Goal: Check status: Check status

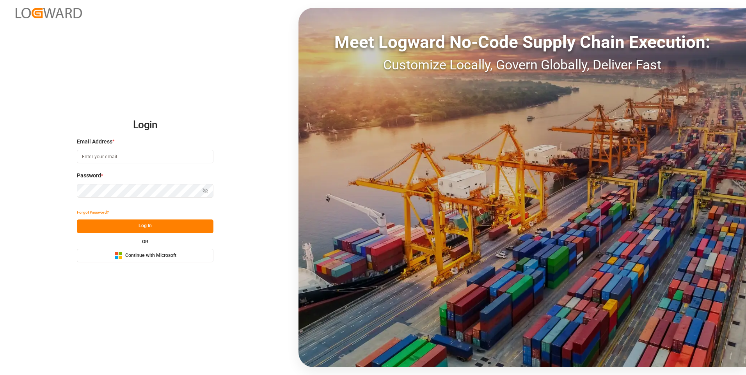
type input "abu.apu@leschaco.com"
click at [177, 169] on button "Log In" at bounding box center [145, 227] width 137 height 14
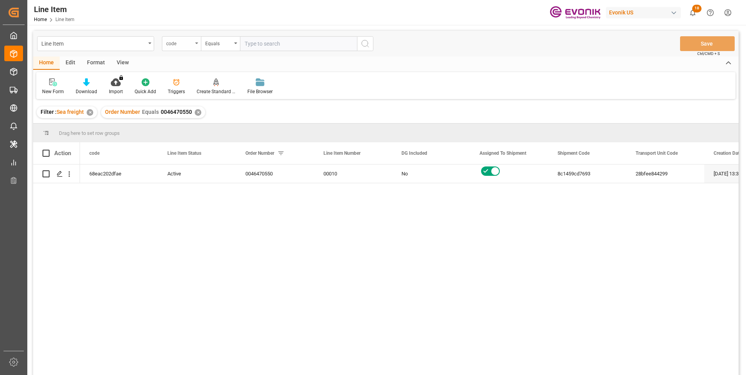
click at [186, 44] on div "code" at bounding box center [179, 42] width 27 height 9
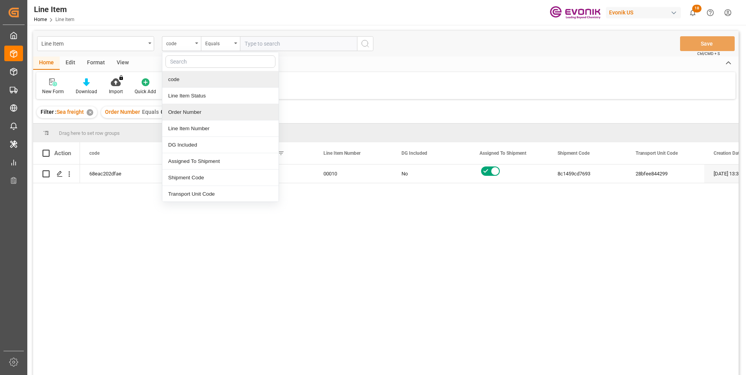
click at [181, 114] on div "Order Number" at bounding box center [220, 112] width 116 height 16
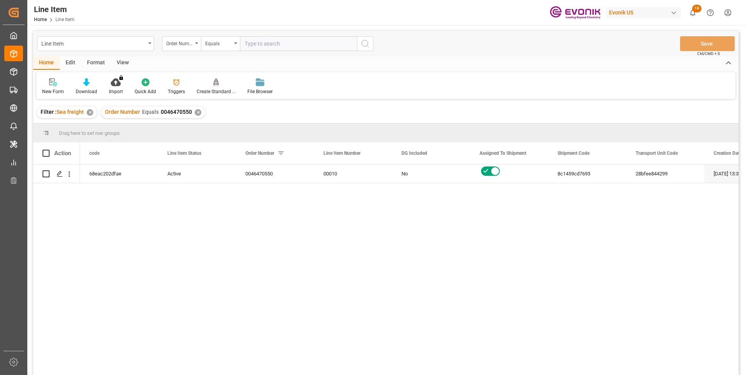
click at [252, 39] on input "text" at bounding box center [298, 43] width 117 height 15
paste input "2007204661"
type input "2007204661"
click at [364, 46] on circle "search button" at bounding box center [365, 43] width 6 height 6
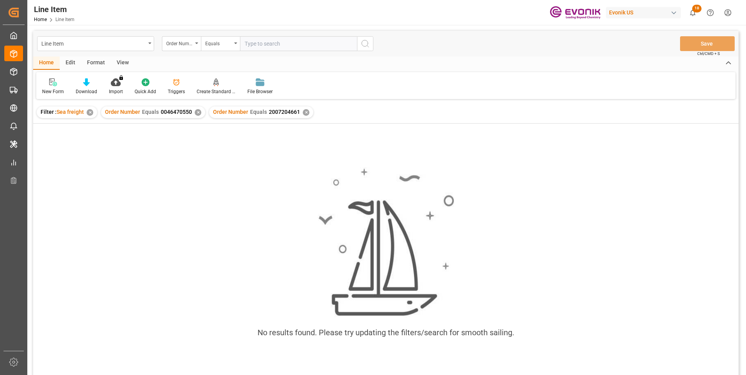
click at [196, 112] on div "✕" at bounding box center [198, 112] width 7 height 7
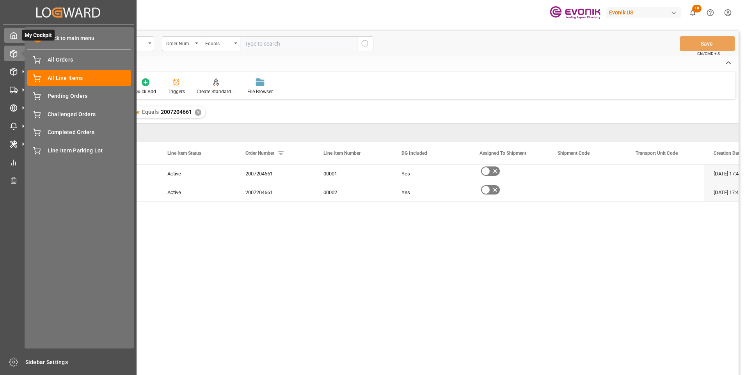
click at [19, 36] on div "My Cockpit My Cockpit" at bounding box center [68, 35] width 128 height 15
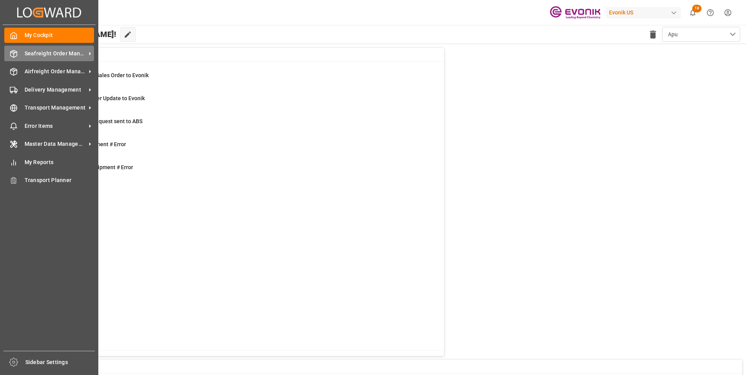
click at [37, 50] on span "Seafreight Order Management" at bounding box center [56, 54] width 62 height 8
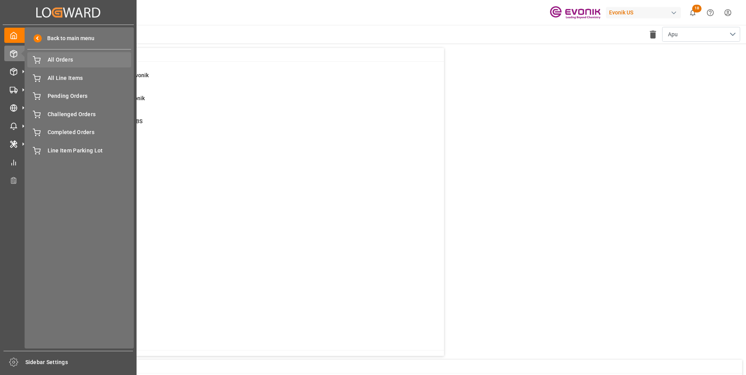
click at [72, 60] on span "All Orders" at bounding box center [90, 60] width 84 height 8
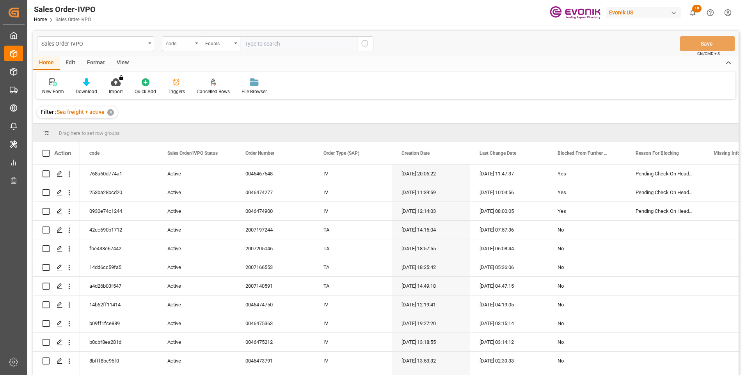
click at [198, 43] on div "code" at bounding box center [181, 43] width 39 height 15
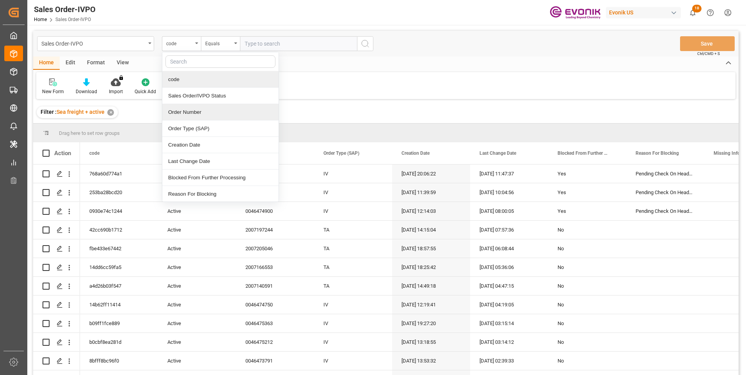
click at [181, 109] on div "Order Number" at bounding box center [220, 112] width 116 height 16
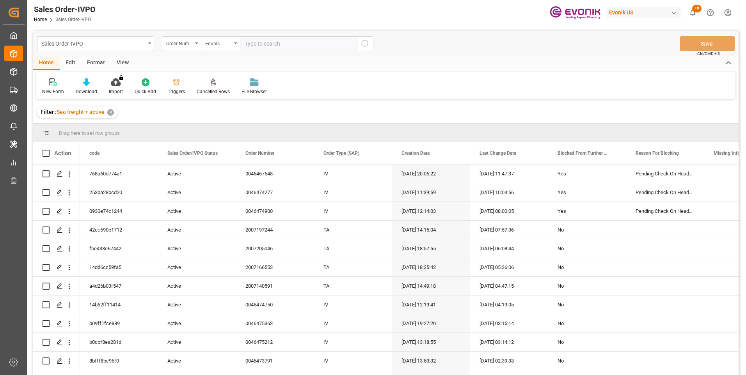
click at [263, 44] on input "text" at bounding box center [298, 43] width 117 height 15
paste input "2007204661"
type input "2007204661"
click at [368, 46] on icon "search button" at bounding box center [364, 43] width 9 height 9
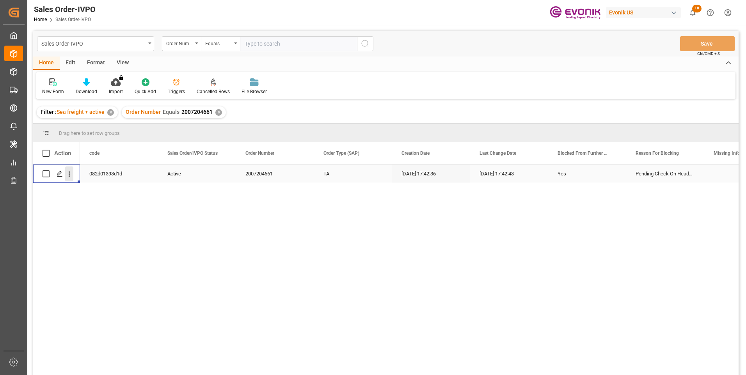
click at [69, 169] on icon "open menu" at bounding box center [69, 174] width 8 height 8
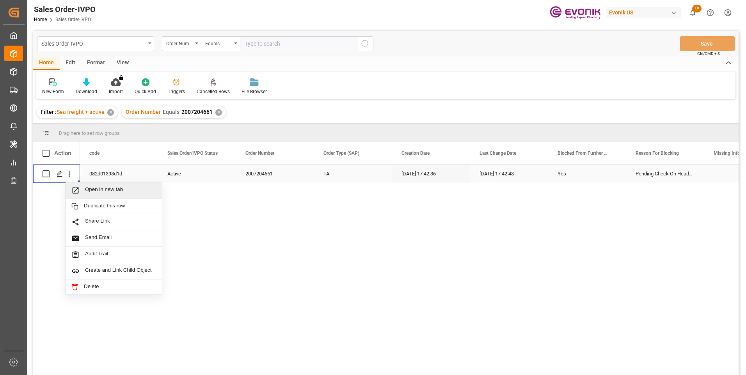
click at [99, 169] on span "Open in new tab" at bounding box center [120, 190] width 71 height 8
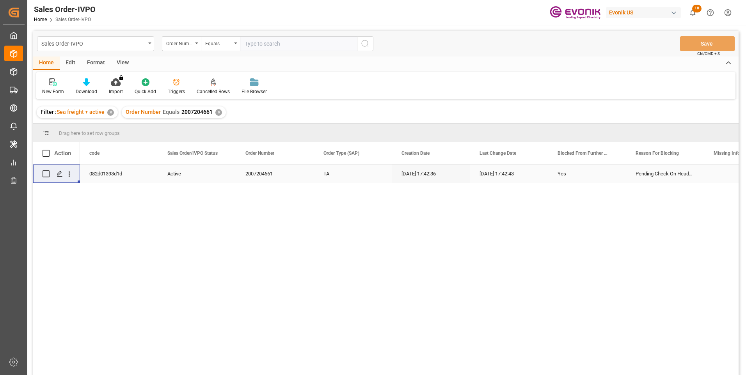
click at [266, 44] on input "text" at bounding box center [298, 43] width 117 height 15
paste input "0046474440"
type input "0046474440"
click at [362, 45] on icon "search button" at bounding box center [364, 43] width 9 height 9
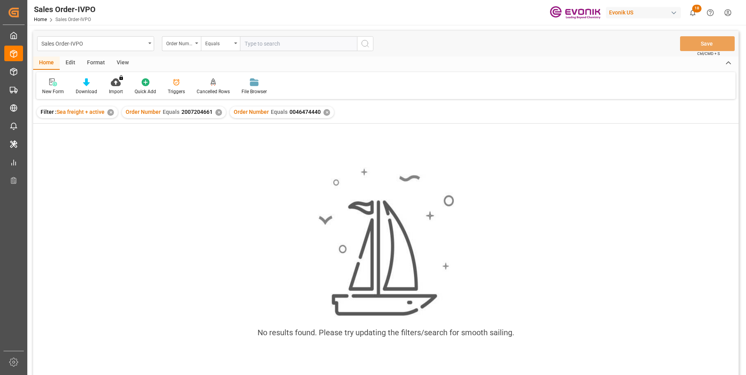
click at [217, 113] on div "✕" at bounding box center [218, 112] width 7 height 7
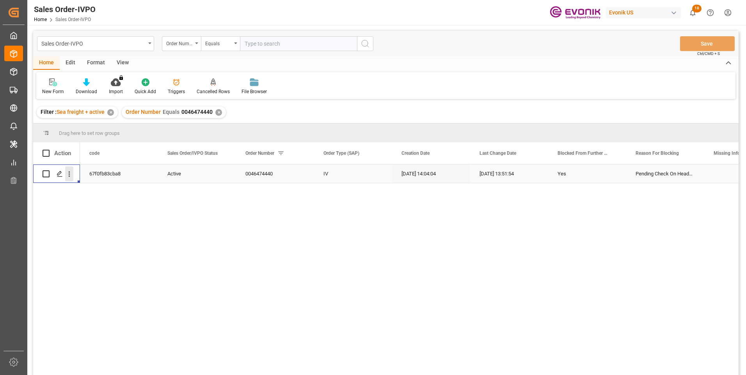
click at [69, 169] on icon "open menu" at bounding box center [69, 174] width 8 height 8
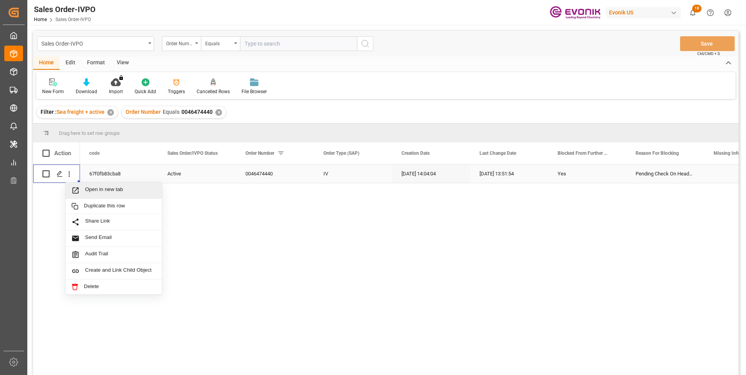
click at [107, 169] on span "Open in new tab" at bounding box center [120, 190] width 71 height 8
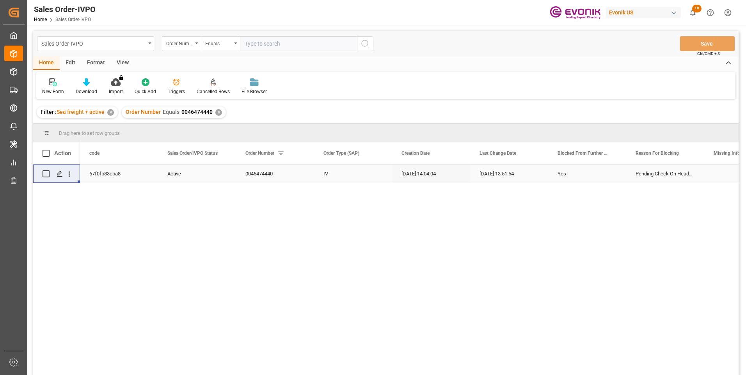
click at [256, 44] on input "text" at bounding box center [298, 43] width 117 height 15
paste input "0046474277"
type input "0046474277"
click at [366, 44] on icon "search button" at bounding box center [364, 43] width 9 height 9
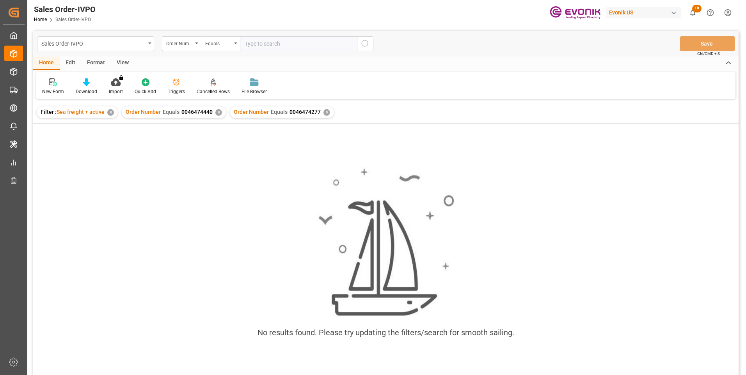
click at [216, 113] on div "✕" at bounding box center [218, 112] width 7 height 7
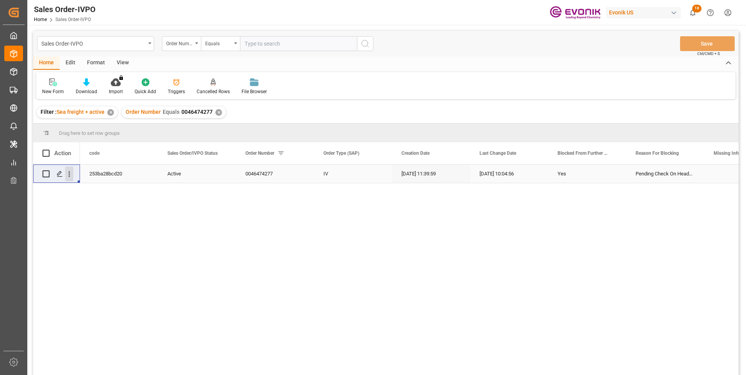
click at [70, 169] on icon "open menu" at bounding box center [70, 174] width 2 height 5
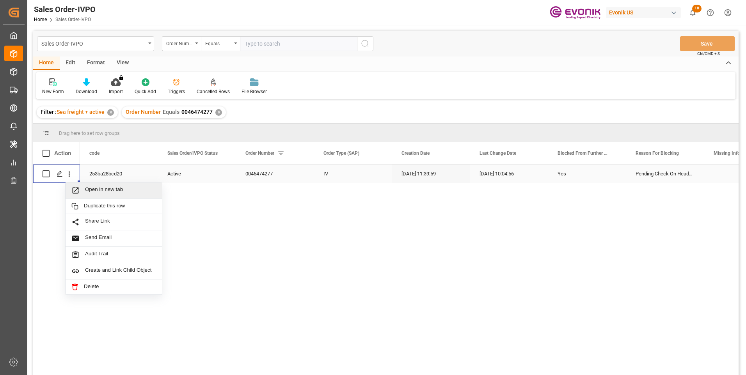
click at [97, 169] on span "Open in new tab" at bounding box center [120, 190] width 71 height 8
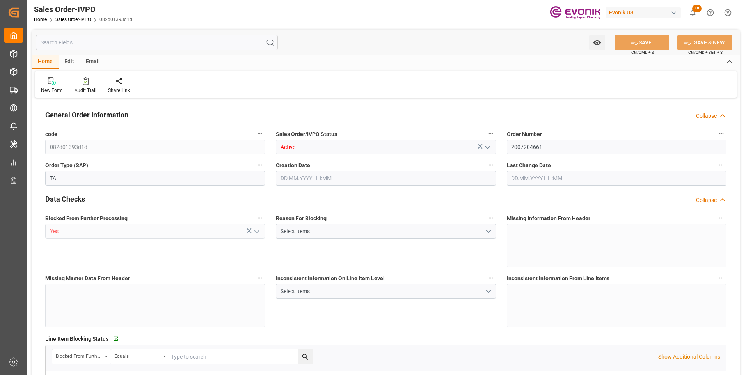
type input "STSAA"
type input "0"
type input "1"
type input "19801.04"
type input "29.09.2025 17:42"
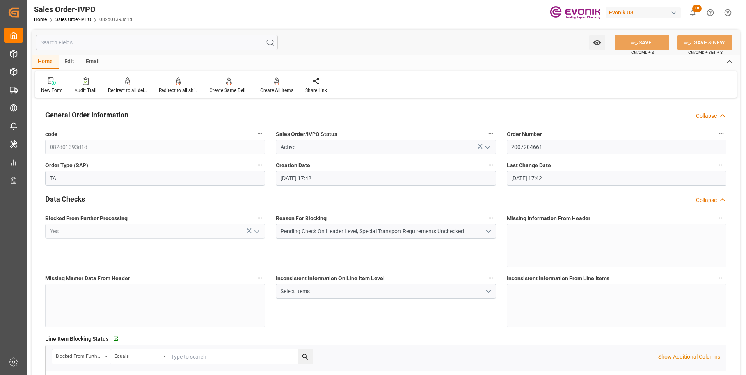
type input "29.09.2025 17:42"
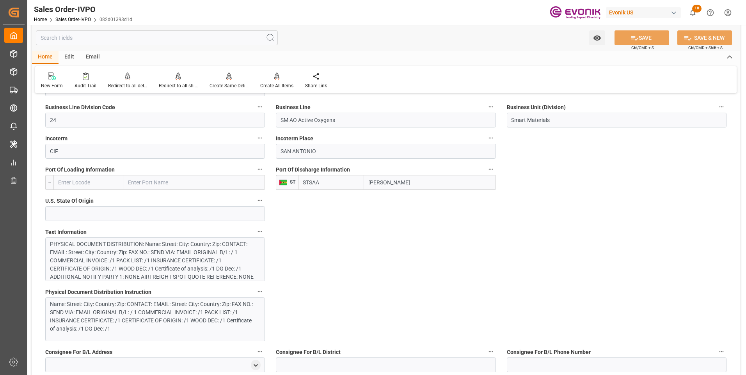
scroll to position [507, 0]
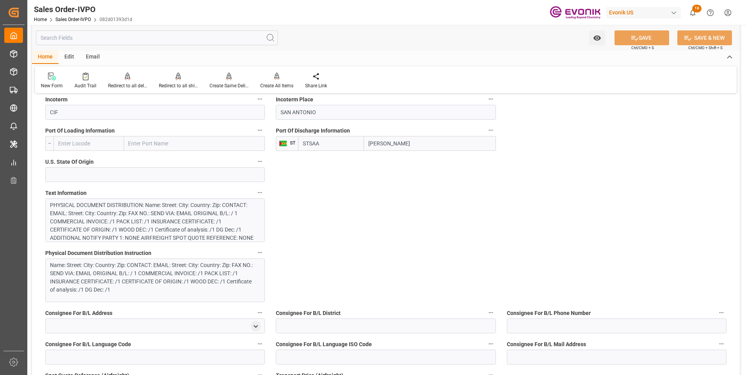
click at [195, 226] on div "PHYSICAL DOCUMENT DISTRIBUTION: Name: Street: City: Country: Zip: CONTACT: EMAI…" at bounding box center [152, 254] width 204 height 106
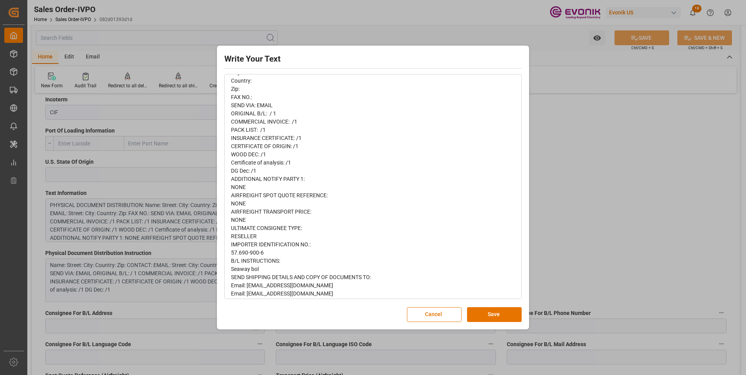
scroll to position [196, 0]
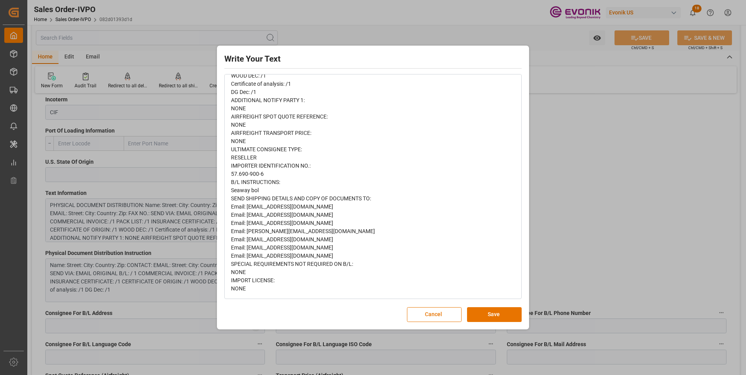
drag, startPoint x: 578, startPoint y: 226, endPoint x: 534, endPoint y: 227, distance: 44.5
click at [577, 226] on div "Write Your Text Normal 14 Font PHYSICAL DOCUMENT DISTRIBUTION: Name: Street: Ci…" at bounding box center [373, 187] width 746 height 375
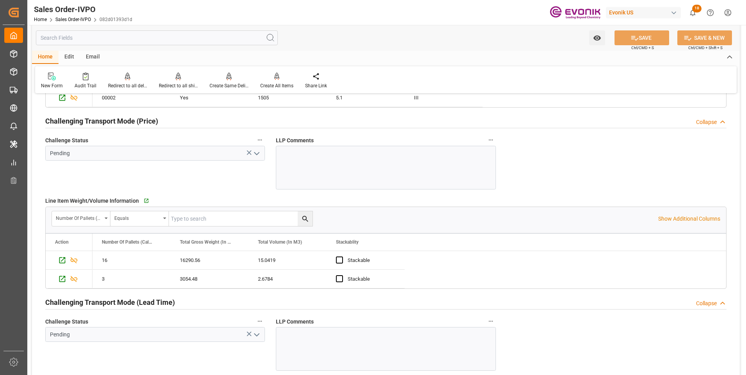
scroll to position [1209, 0]
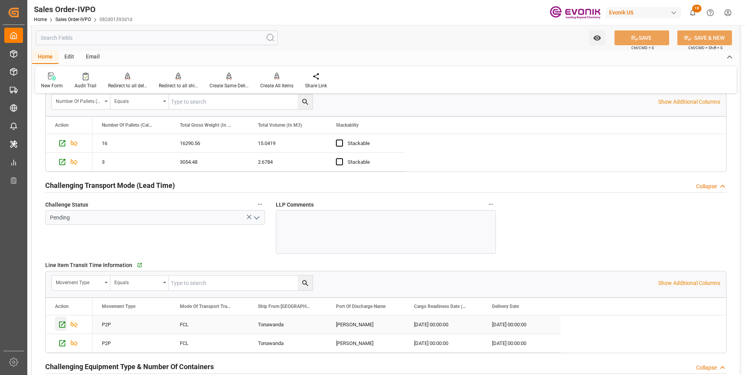
click at [63, 326] on icon "Press SPACE to select this row." at bounding box center [62, 325] width 8 height 8
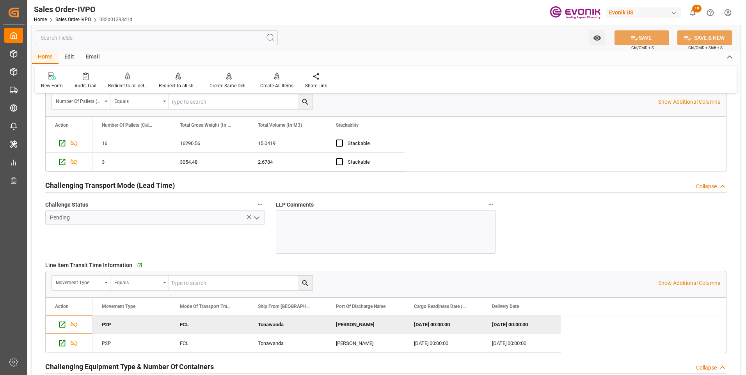
click at [73, 39] on input "text" at bounding box center [157, 37] width 242 height 15
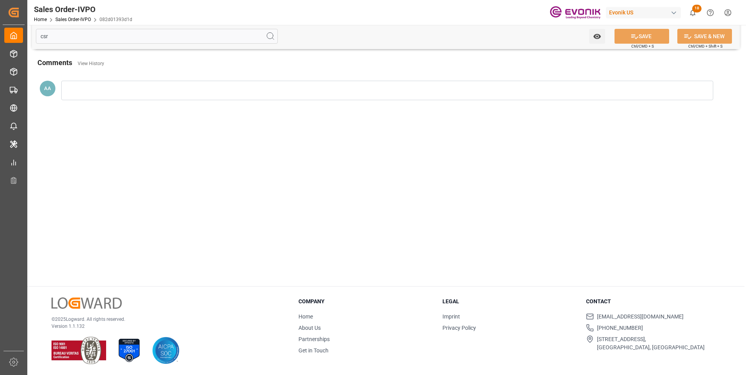
scroll to position [0, 0]
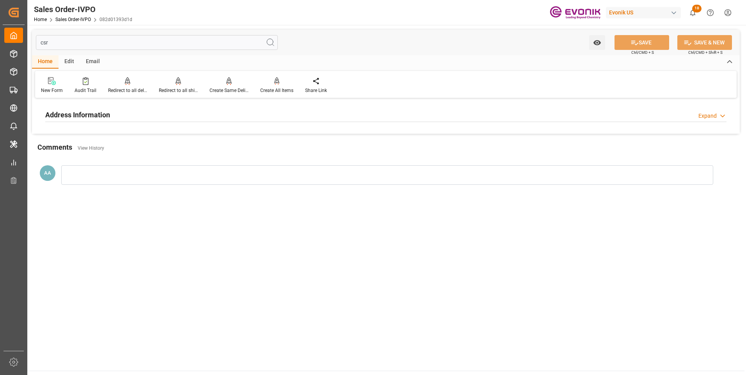
type input "csr"
click at [94, 111] on h2 "Address Information" at bounding box center [77, 115] width 65 height 11
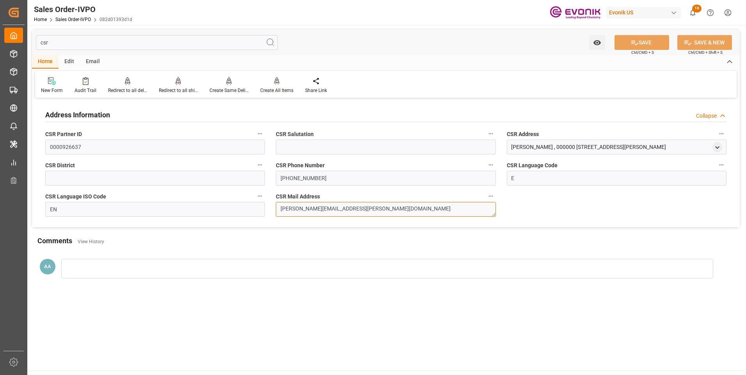
click at [362, 207] on textarea "heather.pettaway@evonik.com" at bounding box center [386, 209] width 220 height 15
drag, startPoint x: 362, startPoint y: 209, endPoint x: 274, endPoint y: 210, distance: 88.6
click at [274, 210] on div "CSR Mail Address heather.pettaway@evonik.com" at bounding box center [385, 203] width 231 height 31
drag, startPoint x: 59, startPoint y: 41, endPoint x: 14, endPoint y: 43, distance: 44.1
click at [39, 41] on input "csr" at bounding box center [157, 42] width 242 height 15
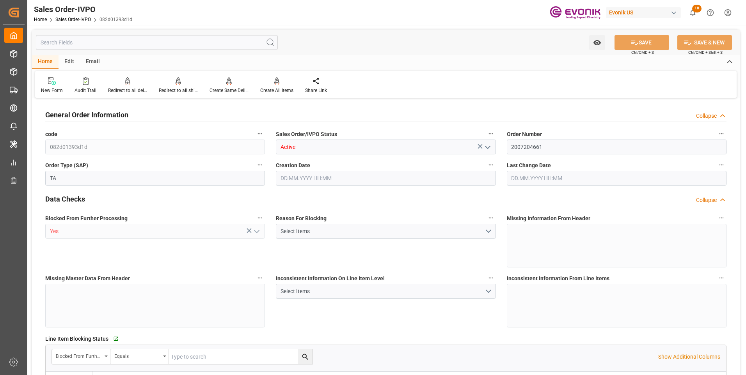
type input "STSAA"
type input "0"
type input "1"
type input "19801.04"
type input "29.09.2025 17:42"
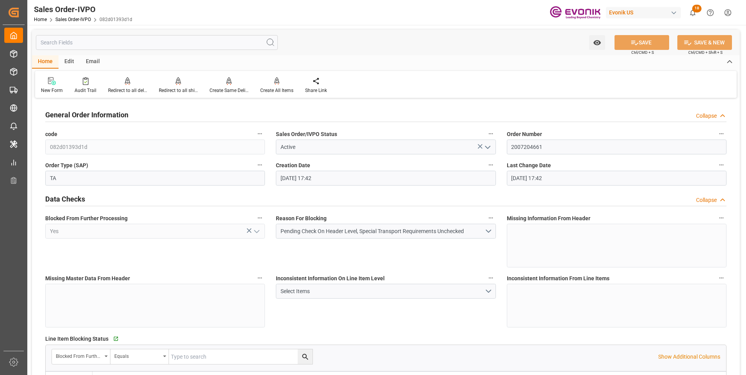
type input "29.09.2025 17:42"
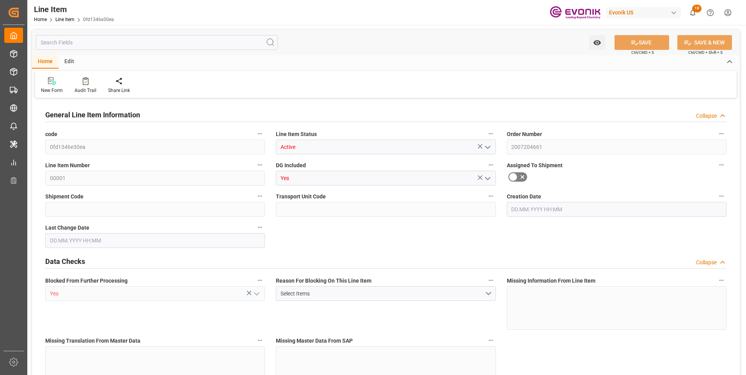
type input "16"
type input "16290.56"
type input "16000"
type input "15.0419"
type input "640"
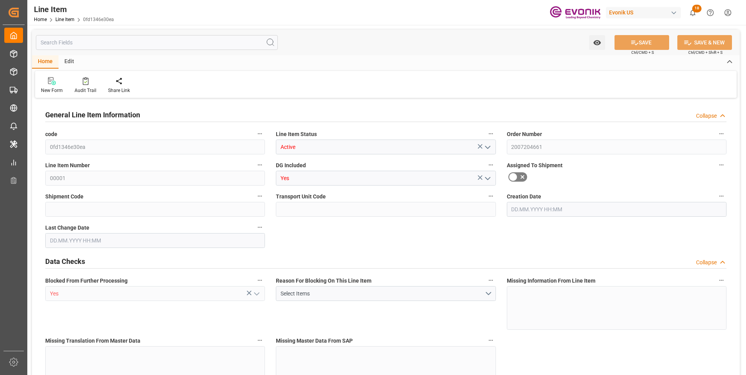
type input "20000"
type input "640"
type input "16290.56"
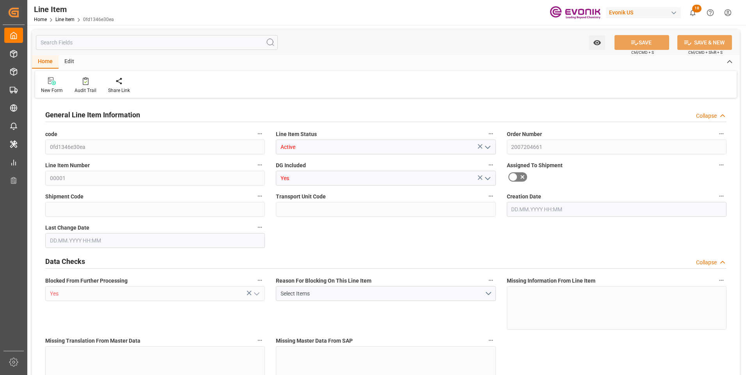
type input "16674.56"
type input "16000"
type input "15.0419"
type input "15041.92"
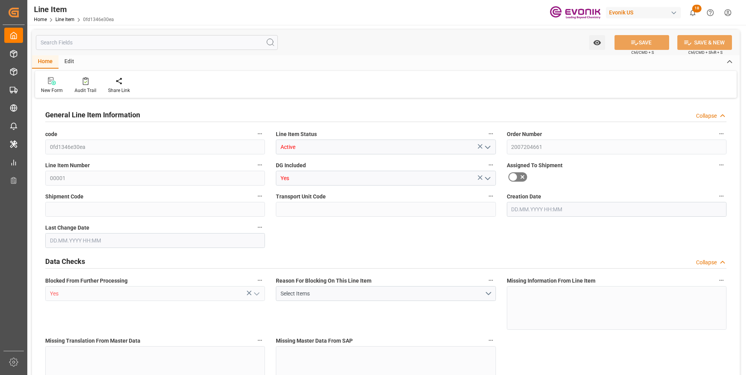
type input "0"
type input "29.09.2025 17:42"
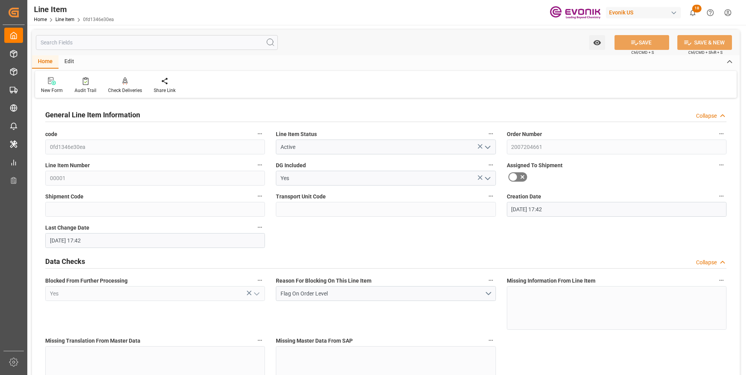
type input "29.09.2025 17:42"
type input "30.11.2025"
type input "12.10.2025"
type input "07.10.2025"
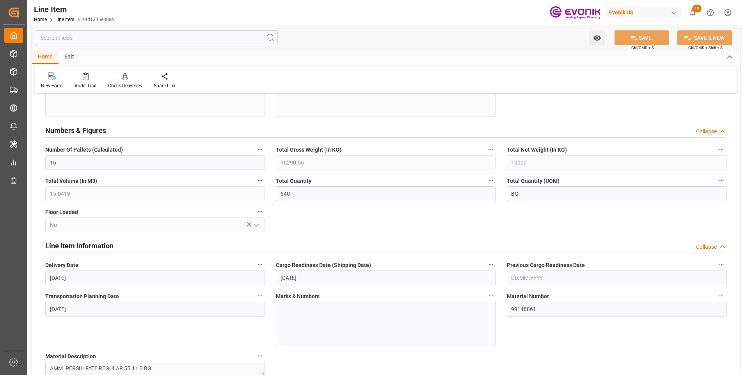
scroll to position [429, 0]
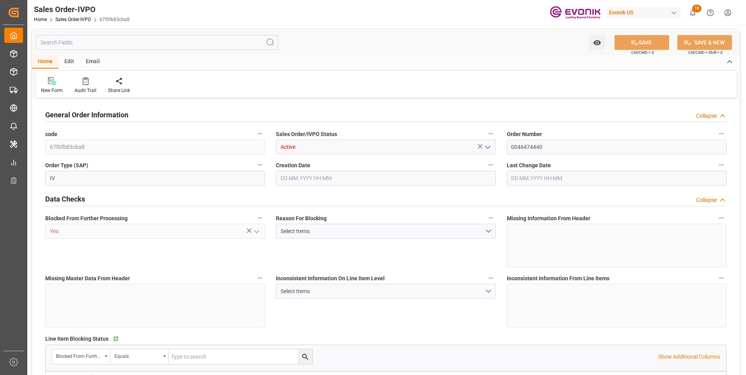
type input "BRSSZ"
type input "0"
type input "1"
type input "2"
type input "19798"
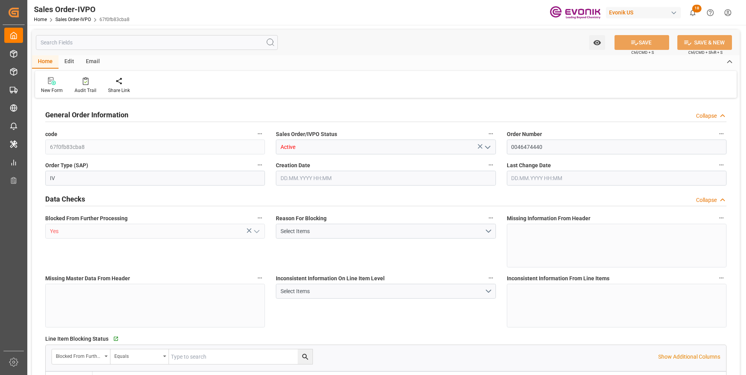
type input "0"
type input "17000"
type input "30"
type input "22.09.2025 14:04"
type input "29.09.2025 13:51"
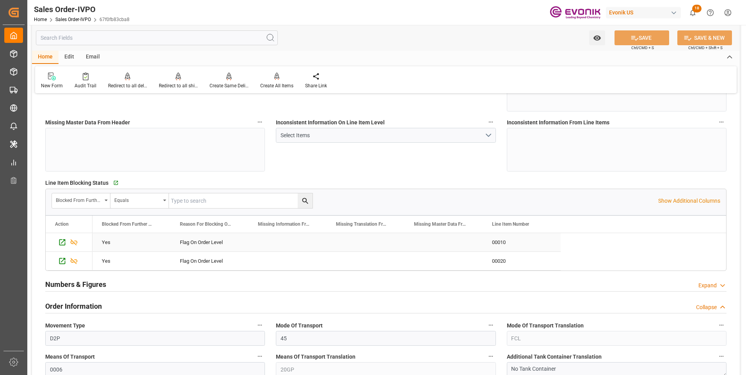
scroll to position [351, 0]
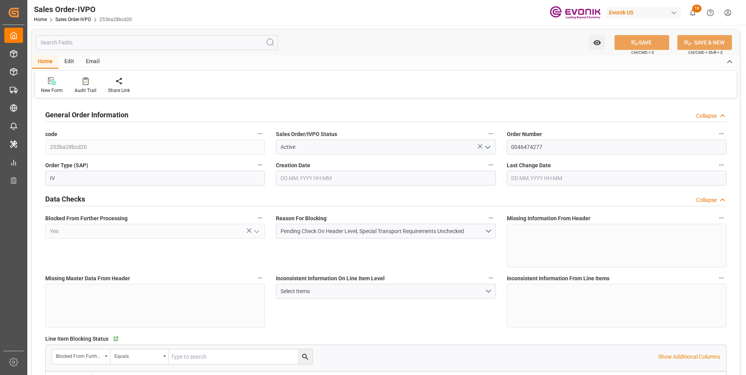
type input "BRSSZ"
type input "0"
type input "1"
type input "2"
type input "1"
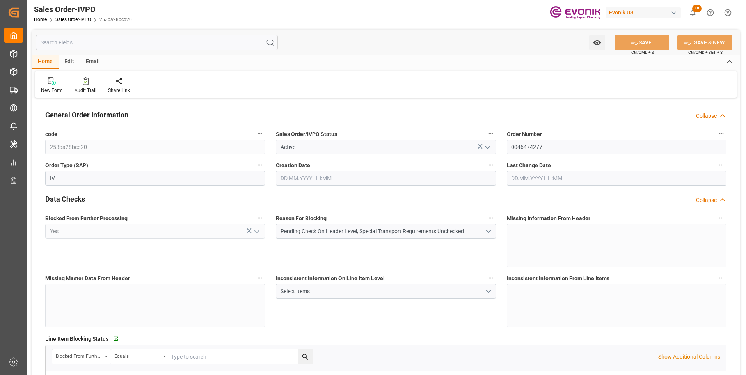
type input "19783"
type input "1.349"
type input "17000"
type input "30"
type input "[DATE] 11:39"
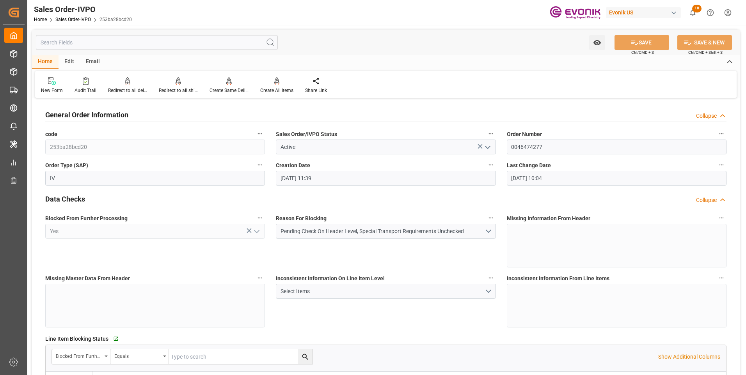
type input "[DATE] 10:04"
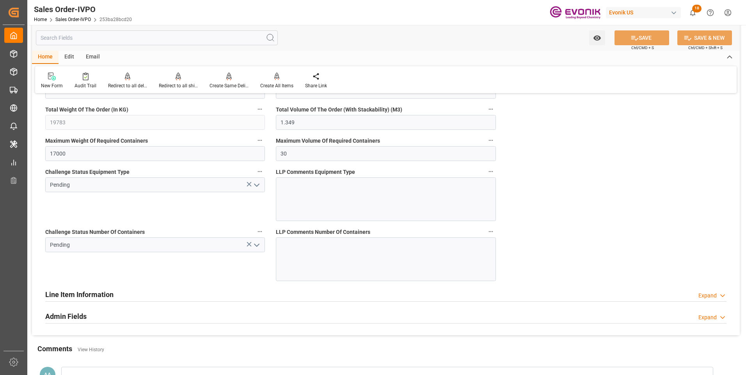
scroll to position [1467, 0]
